Goal: Check status: Check status

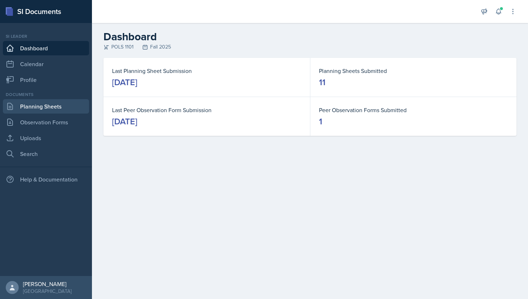
click at [56, 105] on link "Planning Sheets" at bounding box center [46, 106] width 86 height 14
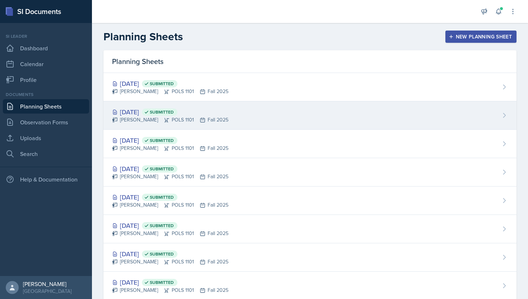
click at [342, 116] on div "[DATE] Submitted [PERSON_NAME] POLS 1101 Fall 2025" at bounding box center [309, 115] width 413 height 28
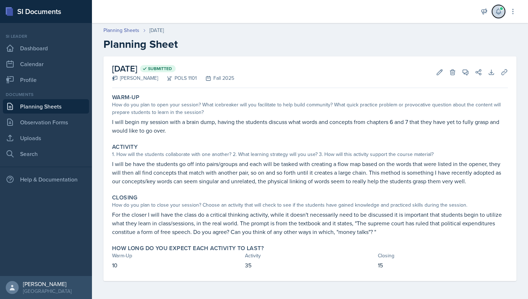
click at [500, 14] on icon at bounding box center [498, 11] width 7 height 7
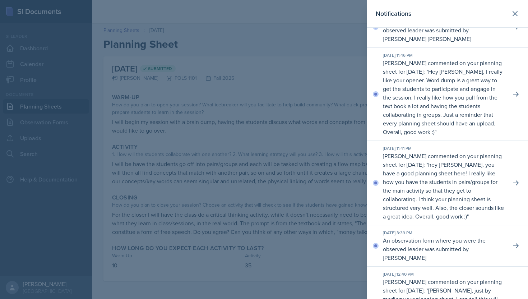
scroll to position [23, 0]
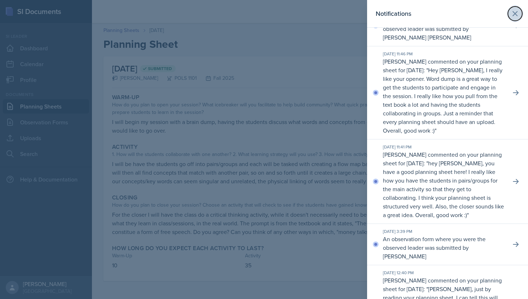
click at [519, 12] on button at bounding box center [514, 13] width 14 height 14
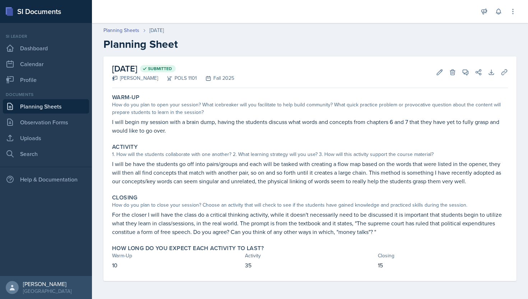
click at [65, 111] on link "Planning Sheets" at bounding box center [46, 106] width 86 height 14
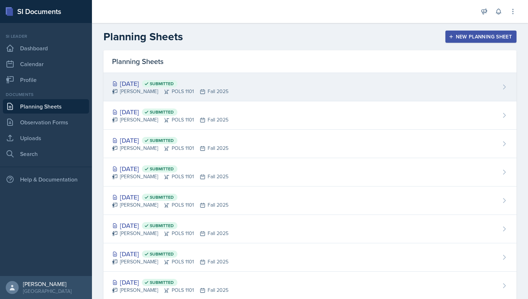
click at [151, 88] on div "[PERSON_NAME] POLS 1101 Fall 2025" at bounding box center [170, 92] width 116 height 8
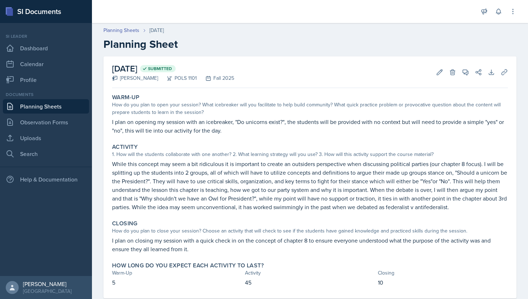
click at [66, 109] on link "Planning Sheets" at bounding box center [46, 106] width 86 height 14
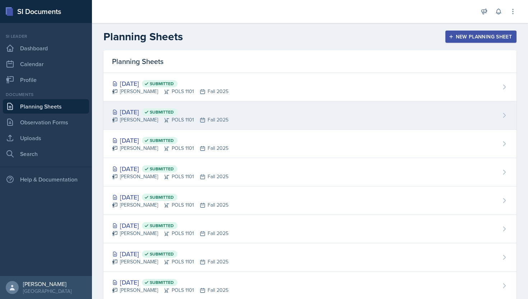
click at [169, 109] on span "Submitted" at bounding box center [160, 111] width 36 height 7
